Goal: Information Seeking & Learning: Find specific fact

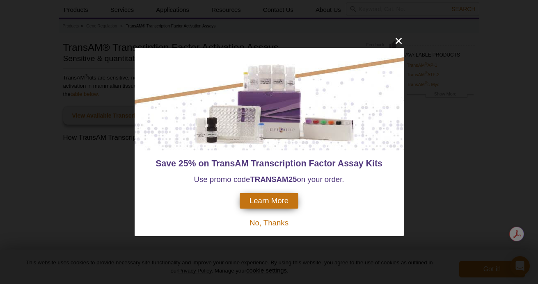
scroll to position [222, 0]
click at [398, 36] on icon "close" at bounding box center [399, 41] width 10 height 10
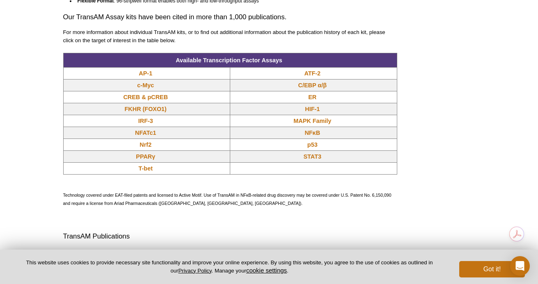
scroll to position [702, 0]
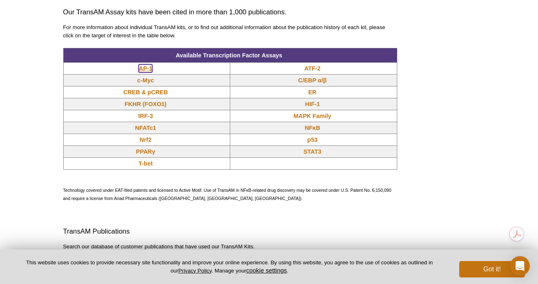
click at [145, 66] on link "AP-1" at bounding box center [146, 68] width 14 height 8
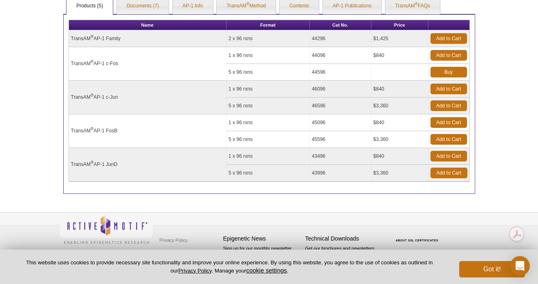
scroll to position [359, 0]
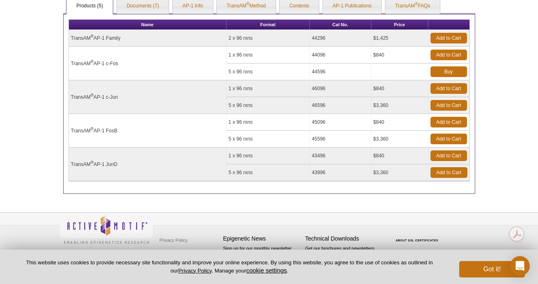
click at [320, 39] on td "44296" at bounding box center [341, 38] width 62 height 17
copy td "44296"
